Goal: Entertainment & Leisure: Consume media (video, audio)

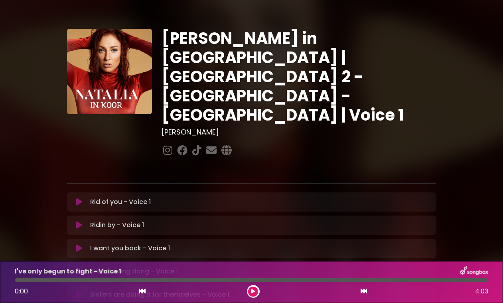
scroll to position [211, 0]
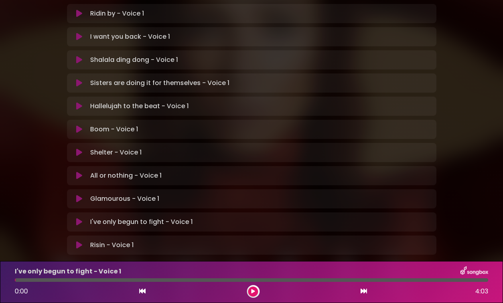
click at [255, 292] on button at bounding box center [253, 291] width 10 height 10
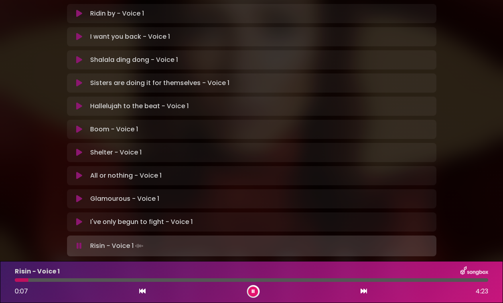
click at [254, 290] on icon at bounding box center [253, 291] width 3 height 5
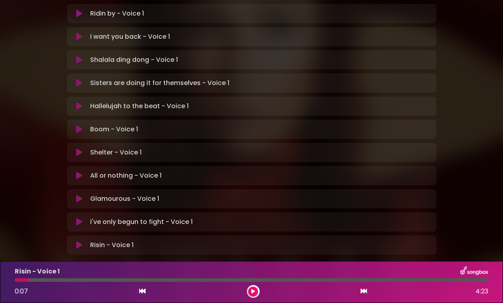
click at [17, 280] on div at bounding box center [22, 280] width 14 height 4
click at [18, 280] on div at bounding box center [22, 280] width 14 height 4
drag, startPoint x: 30, startPoint y: 280, endPoint x: 19, endPoint y: 280, distance: 10.8
click at [19, 280] on div at bounding box center [251, 280] width 473 height 4
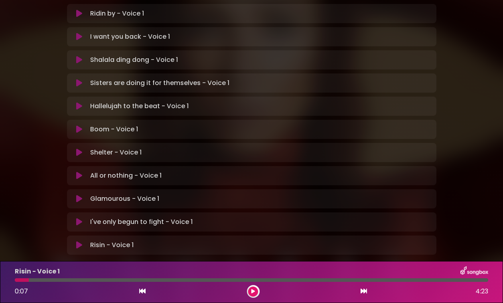
click at [19, 280] on div at bounding box center [22, 280] width 14 height 4
click at [256, 290] on button at bounding box center [253, 291] width 10 height 10
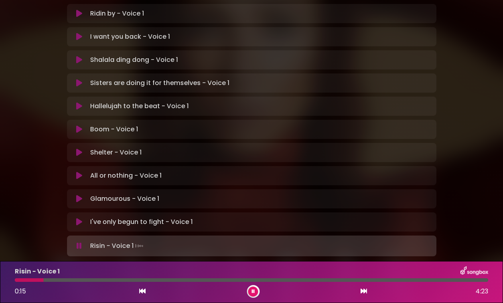
click at [252, 291] on icon at bounding box center [253, 291] width 3 height 5
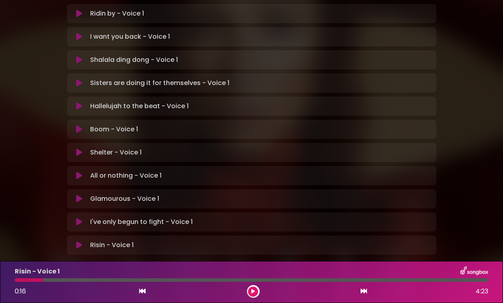
click at [252, 290] on icon at bounding box center [253, 291] width 4 height 5
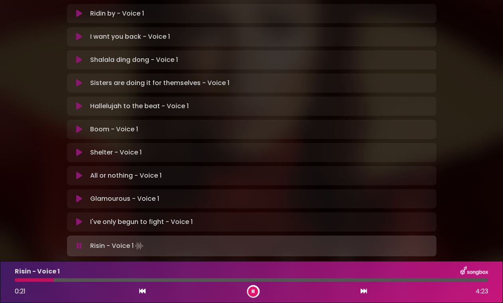
click at [16, 280] on div at bounding box center [34, 280] width 39 height 4
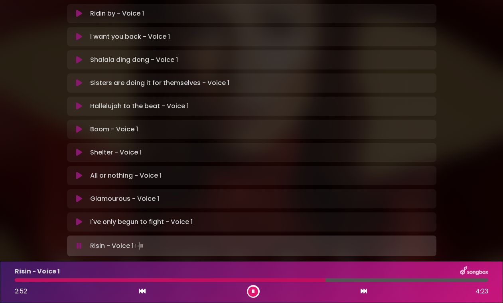
click at [252, 292] on icon at bounding box center [253, 291] width 3 height 5
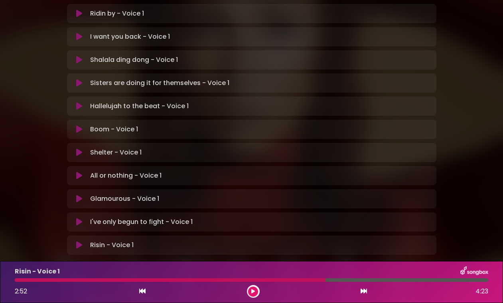
click at [118, 279] on div at bounding box center [170, 280] width 311 height 4
click at [258, 292] on div at bounding box center [253, 291] width 13 height 13
click at [254, 292] on icon at bounding box center [253, 291] width 4 height 5
